Goal: Navigation & Orientation: Find specific page/section

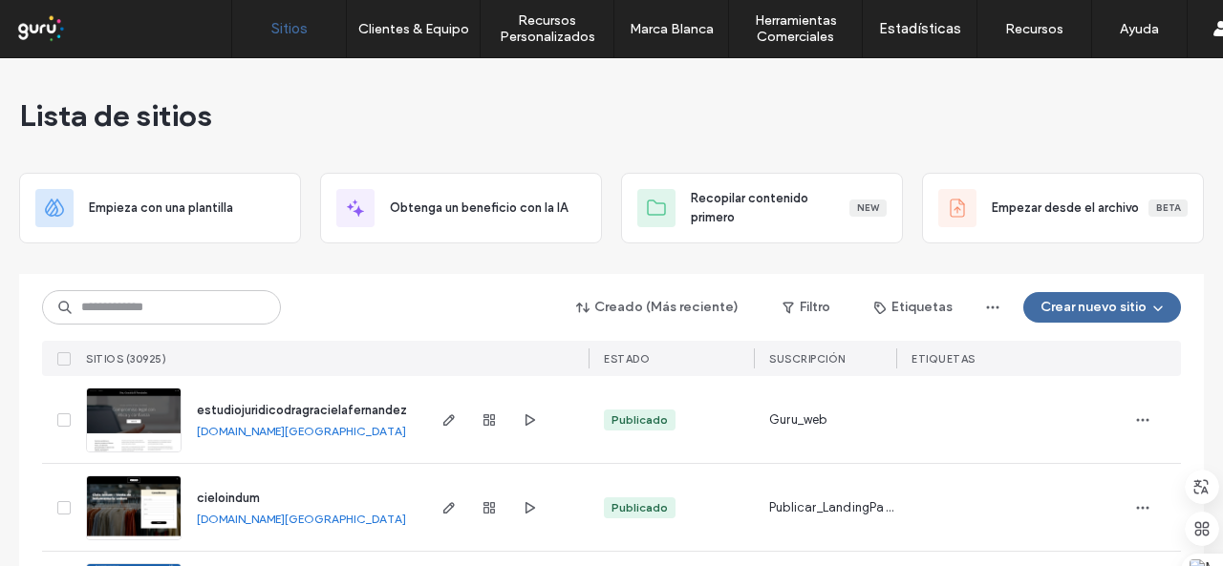
click at [73, 305] on input at bounding box center [161, 307] width 239 height 34
click at [359, 317] on div "Creado (Más reciente) Filtro Etiquetas Crear nuevo sitio" at bounding box center [611, 307] width 1139 height 36
click at [164, 316] on input at bounding box center [161, 307] width 239 height 34
